Goal: Task Accomplishment & Management: Use online tool/utility

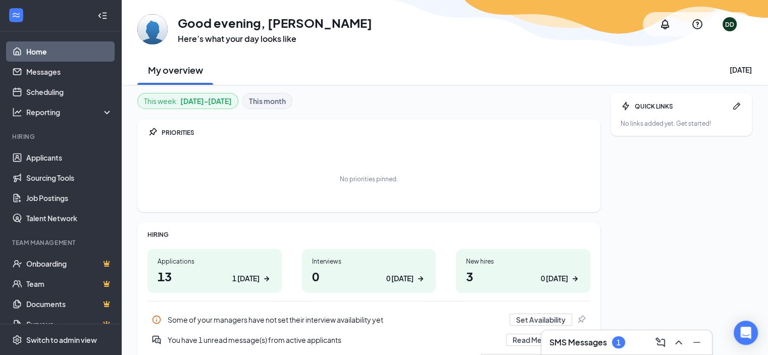
click at [158, 270] on h1 "13 1 [DATE]" at bounding box center [215, 276] width 114 height 17
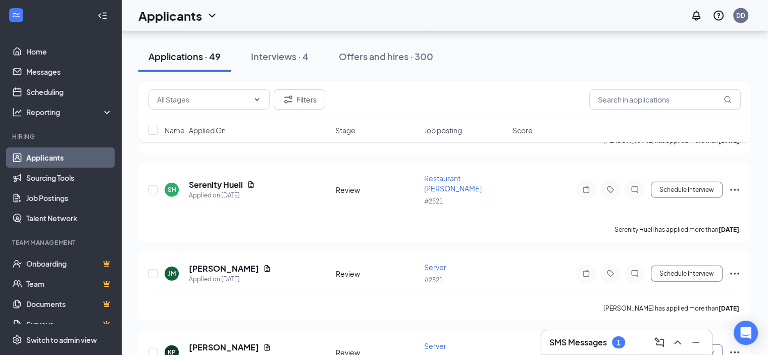
scroll to position [2524, 0]
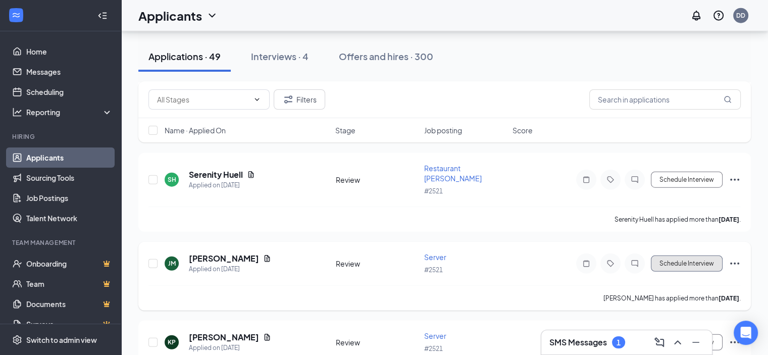
click at [678, 255] on button "Schedule Interview" at bounding box center [687, 263] width 72 height 16
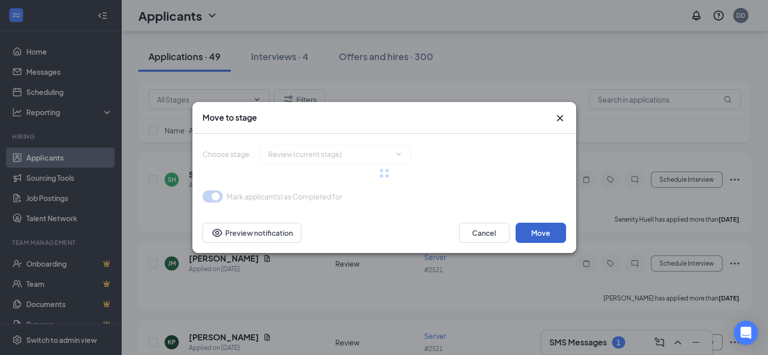
type input "Onsite Interview (next stage)"
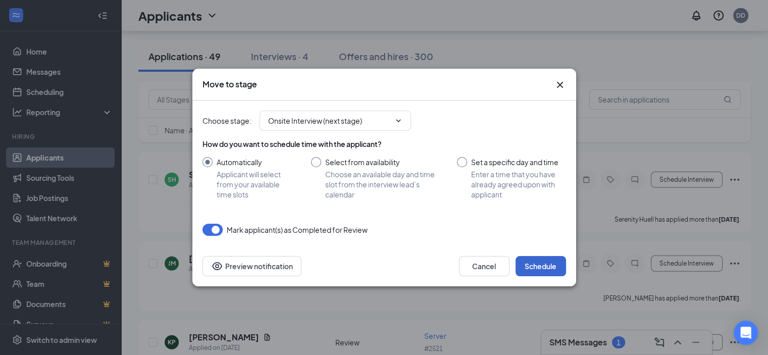
click at [541, 266] on button "Schedule" at bounding box center [540, 266] width 50 height 20
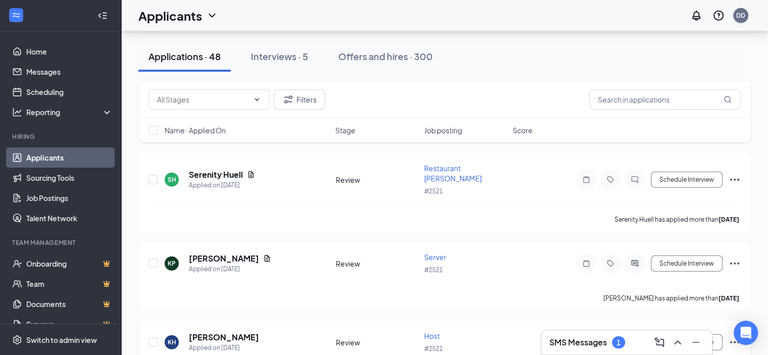
scroll to position [2575, 0]
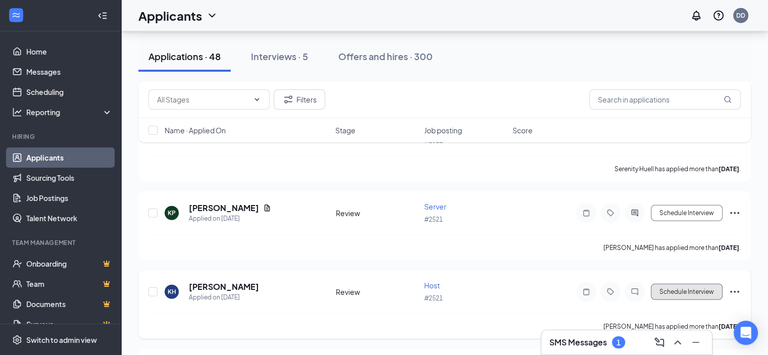
click at [675, 284] on button "Schedule Interview" at bounding box center [687, 292] width 72 height 16
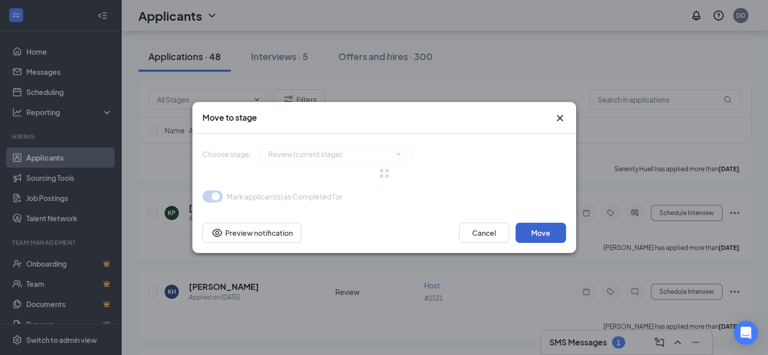
type input "Onsite Interview (next stage)"
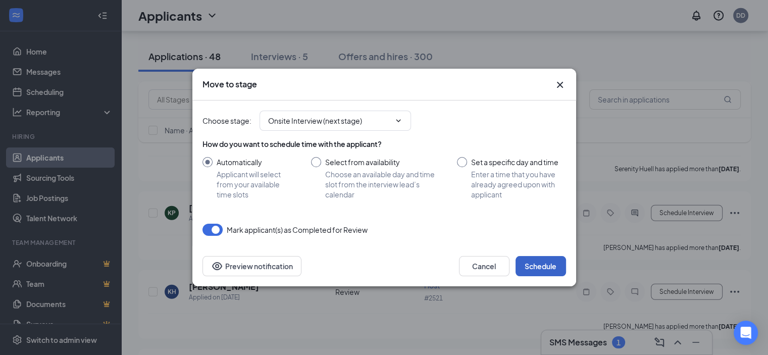
click at [537, 269] on button "Schedule" at bounding box center [540, 266] width 50 height 20
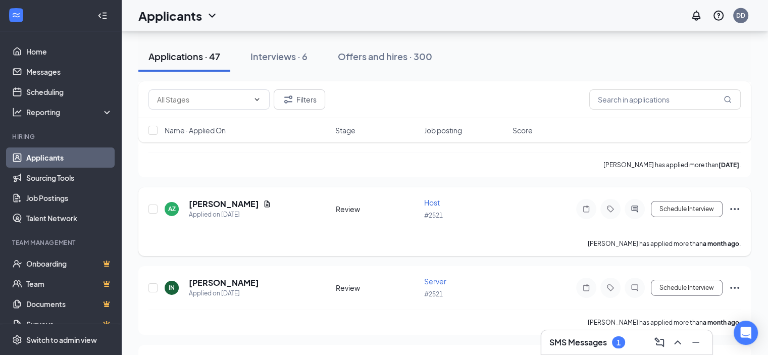
scroll to position [3332, 0]
